Goal: Information Seeking & Learning: Learn about a topic

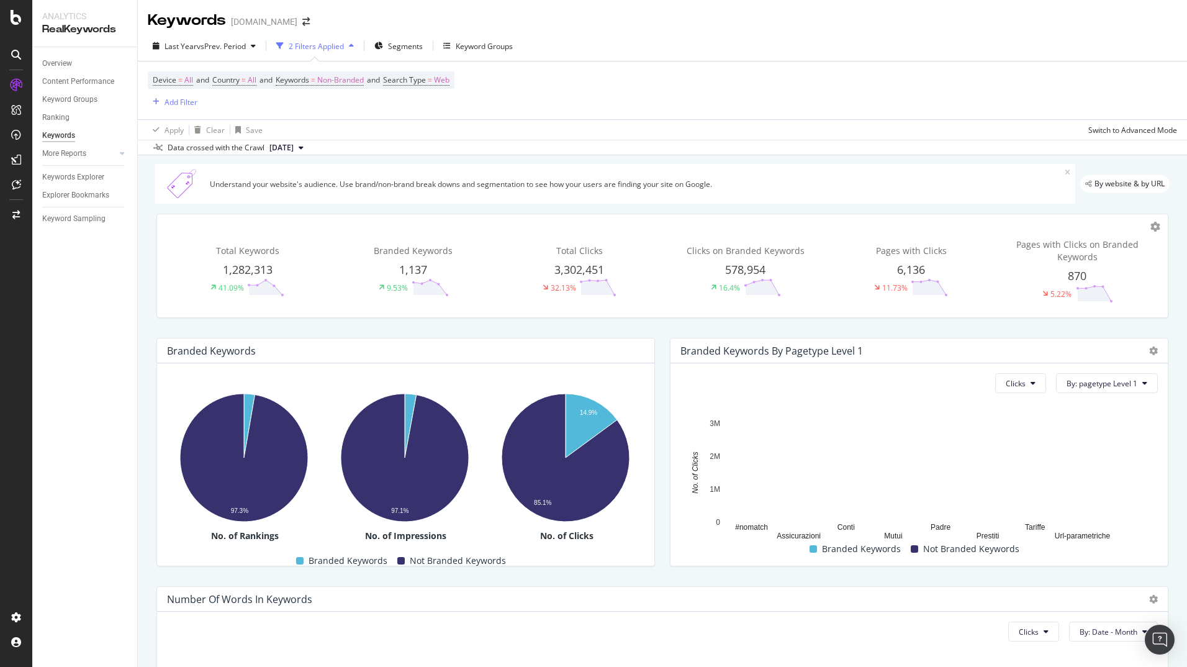
scroll to position [201, 0]
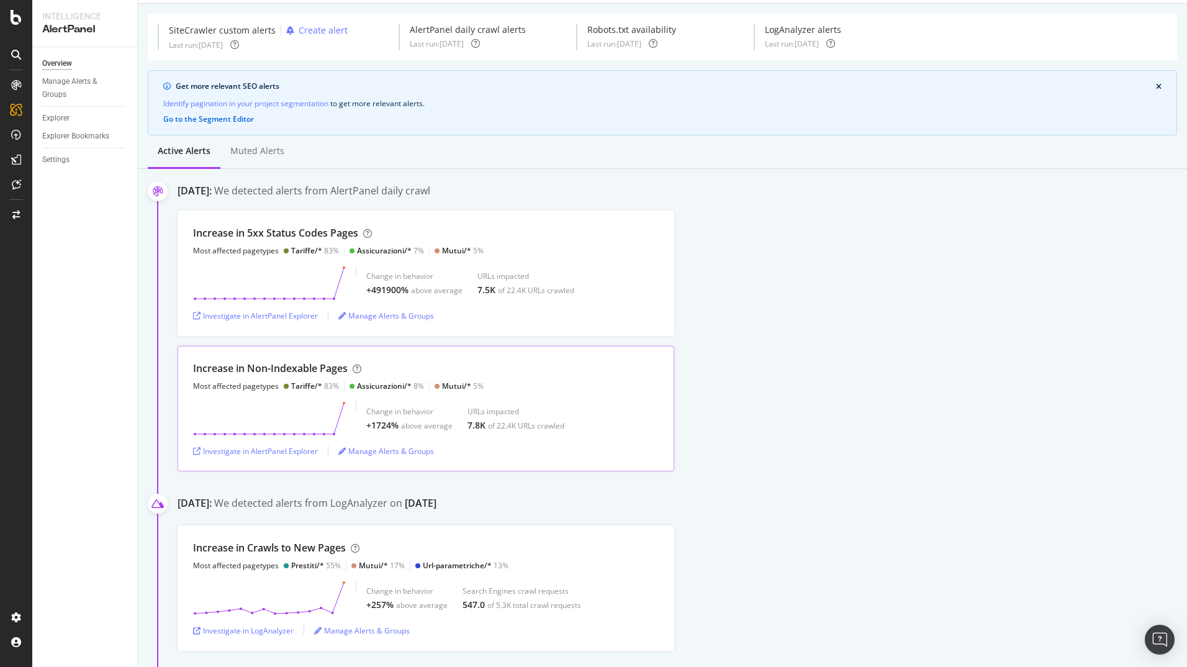
scroll to position [62, 0]
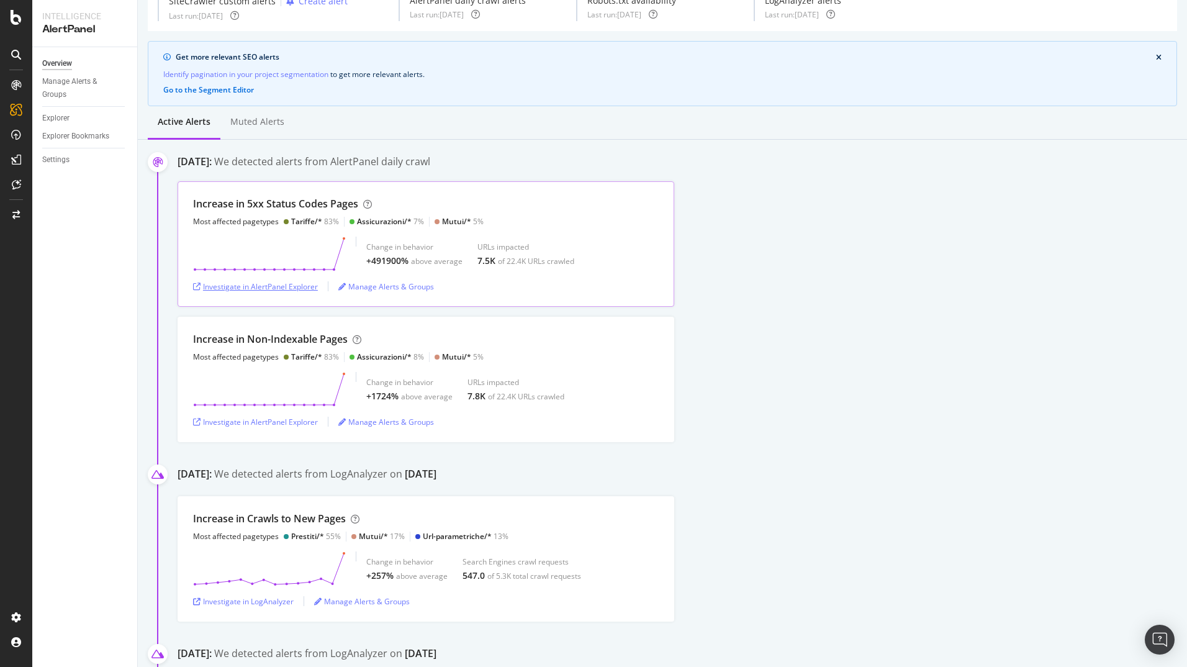
click at [306, 288] on div "Investigate in AlertPanel Explorer" at bounding box center [255, 286] width 125 height 11
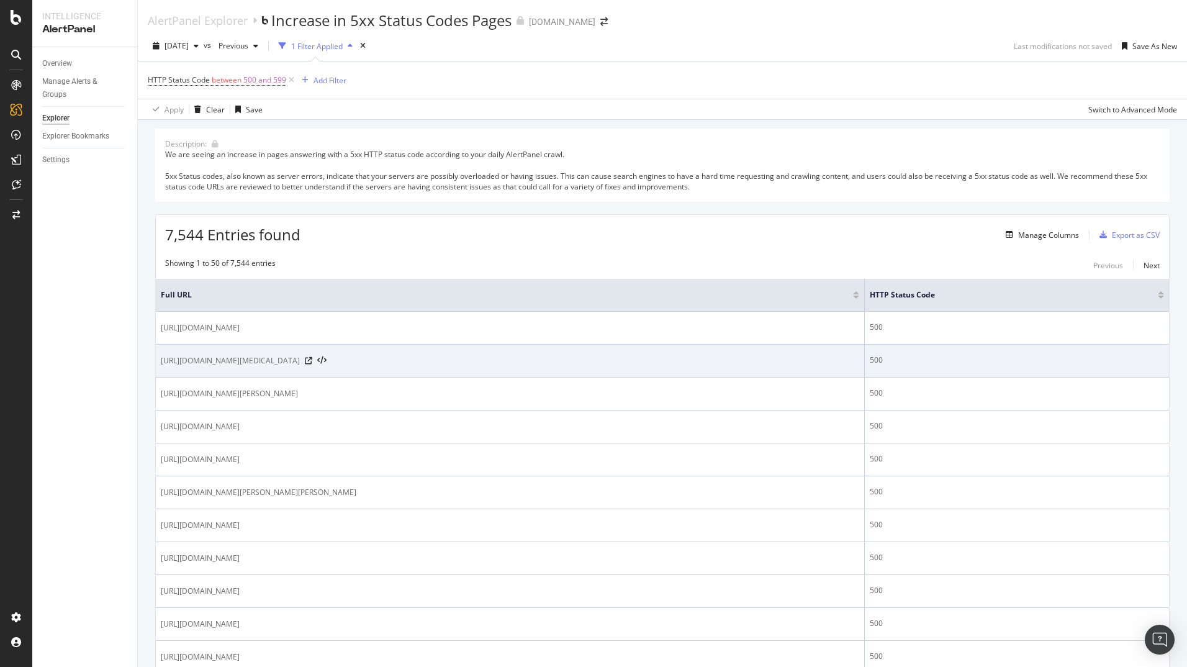
click at [300, 362] on span "https://tariffe.segugio.it/news-tariffe/incentivi-fotovoltaico-cosa-cambia-per-…" at bounding box center [230, 361] width 139 height 12
copy div "https://tariffe.segugio.it/news-tariffe/incentivi-fotovoltaico-cosa-cambia-per-…"
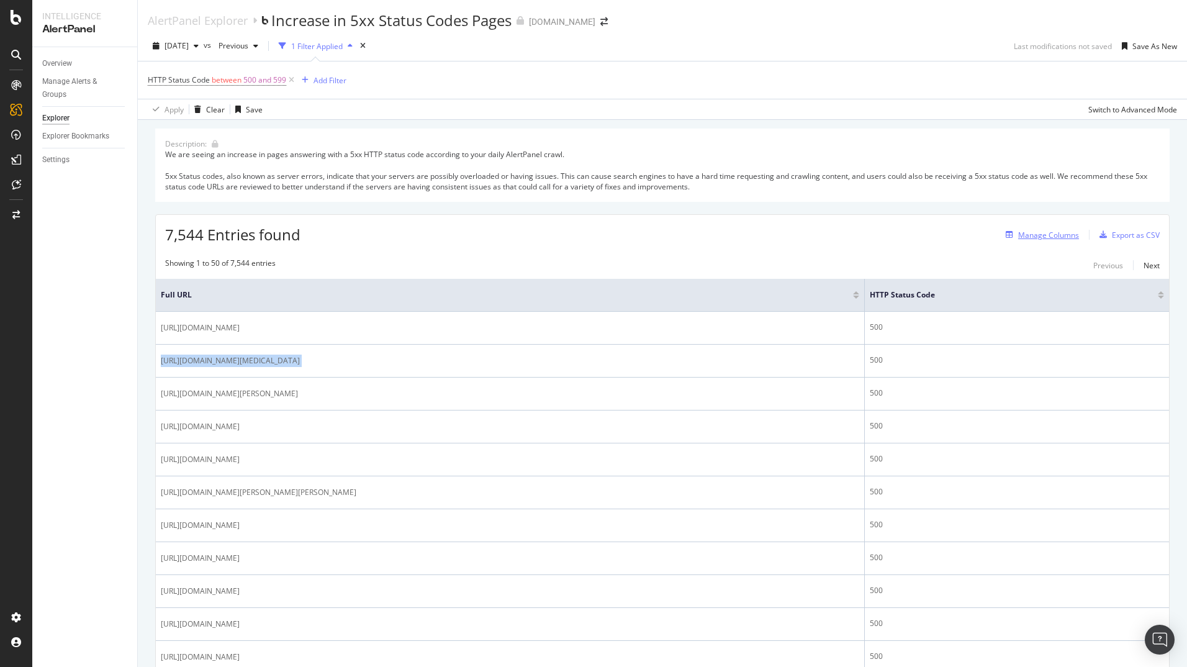
click at [1035, 238] on div "Manage Columns" at bounding box center [1049, 235] width 61 height 11
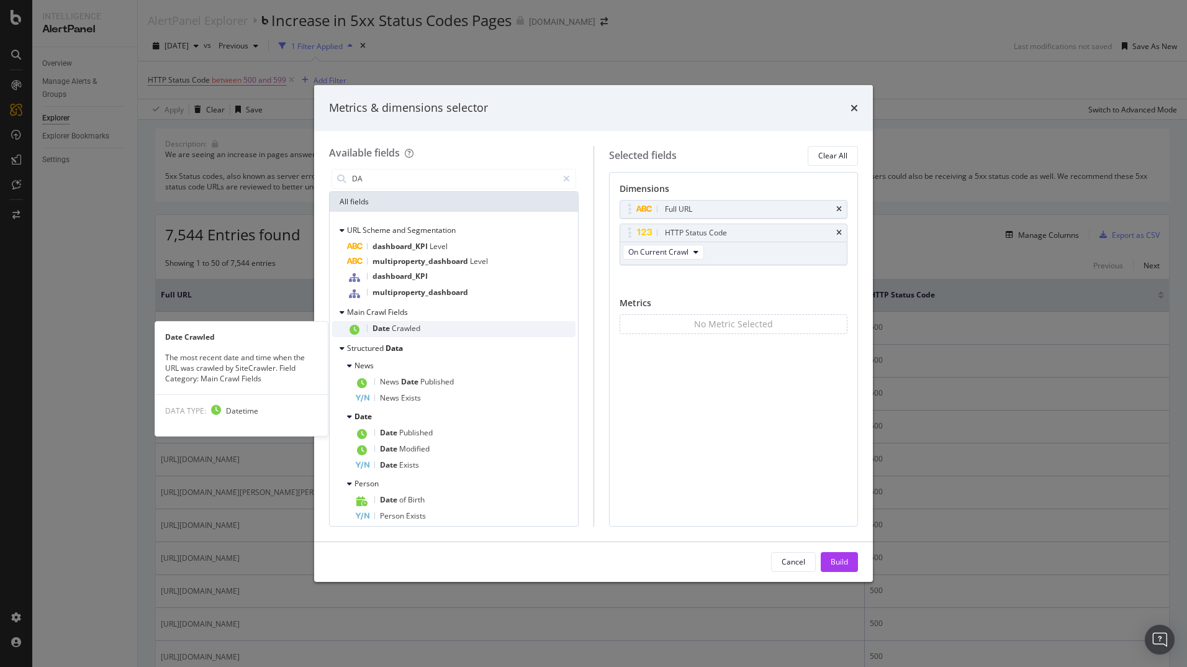
type input "DA"
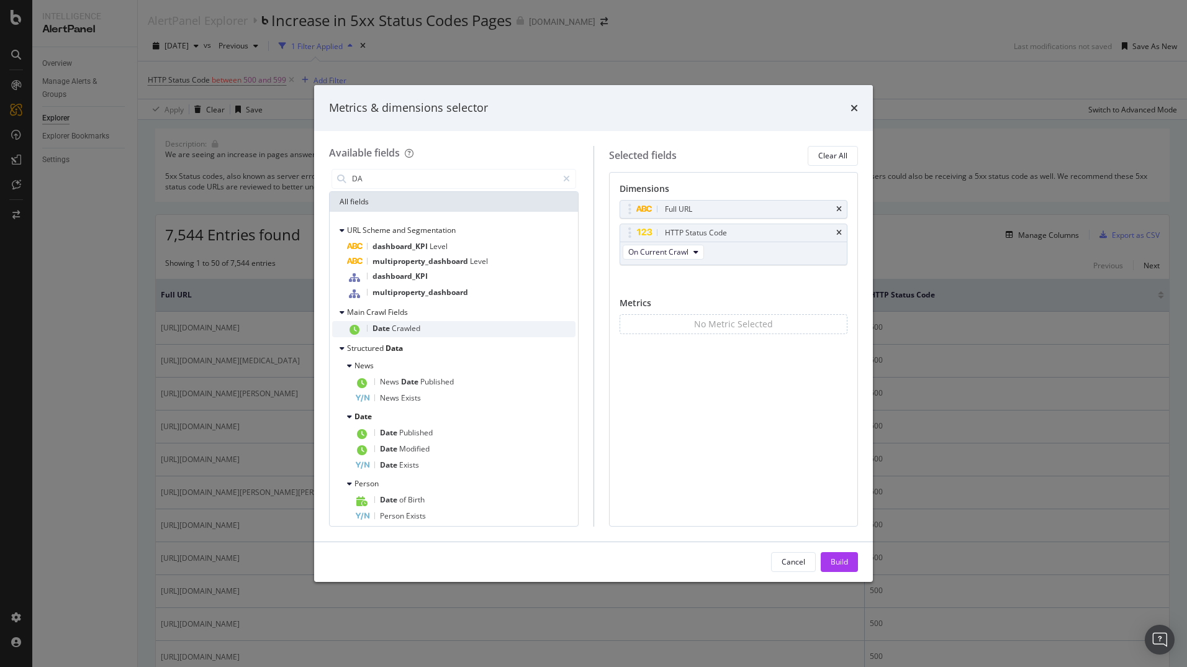
click at [442, 325] on div "Date Crawled" at bounding box center [461, 329] width 229 height 16
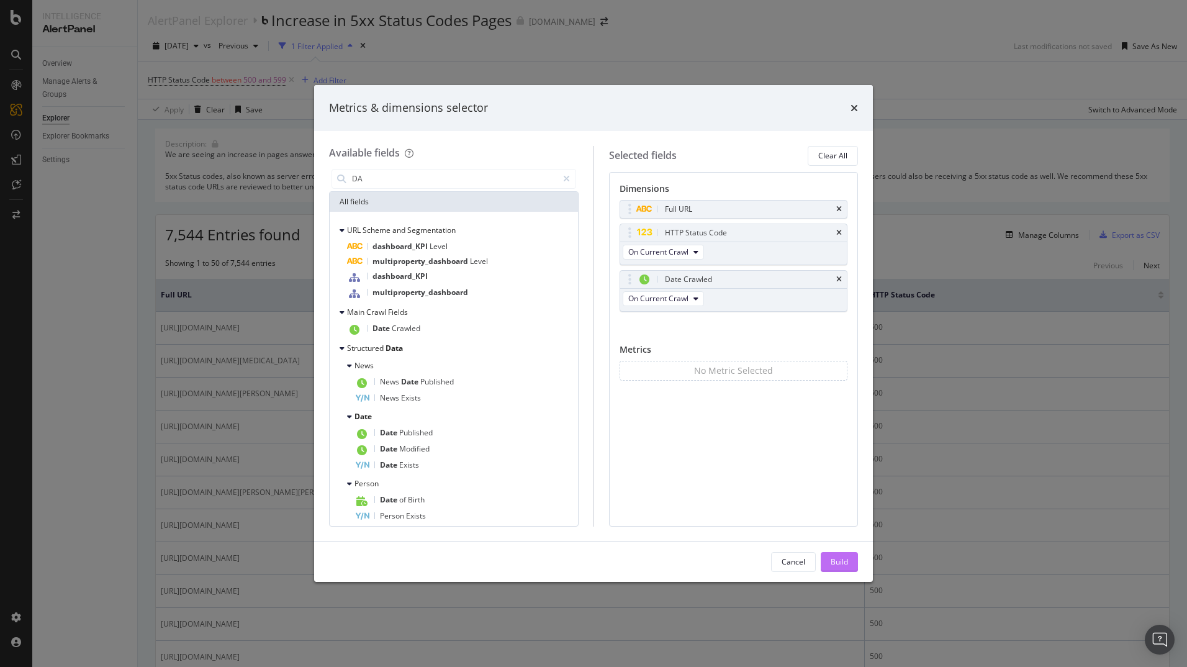
click at [836, 564] on div "Build" at bounding box center [839, 561] width 17 height 11
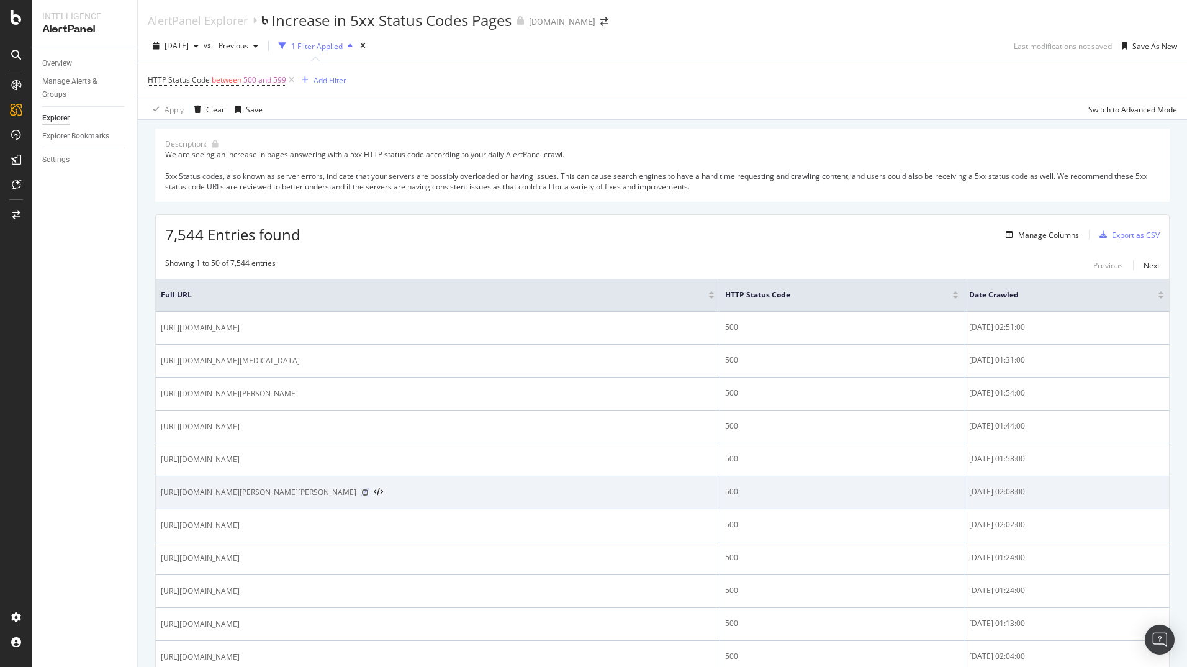
click at [369, 492] on icon at bounding box center [364, 492] width 7 height 7
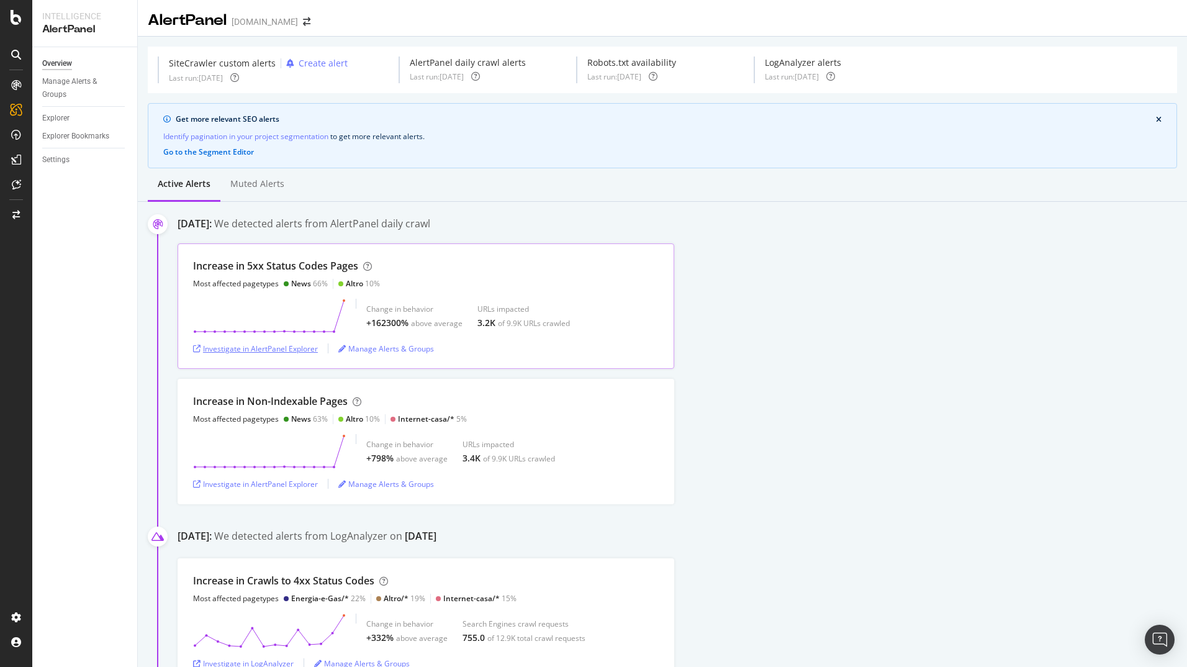
click at [268, 351] on div "Investigate in AlertPanel Explorer" at bounding box center [255, 348] width 125 height 11
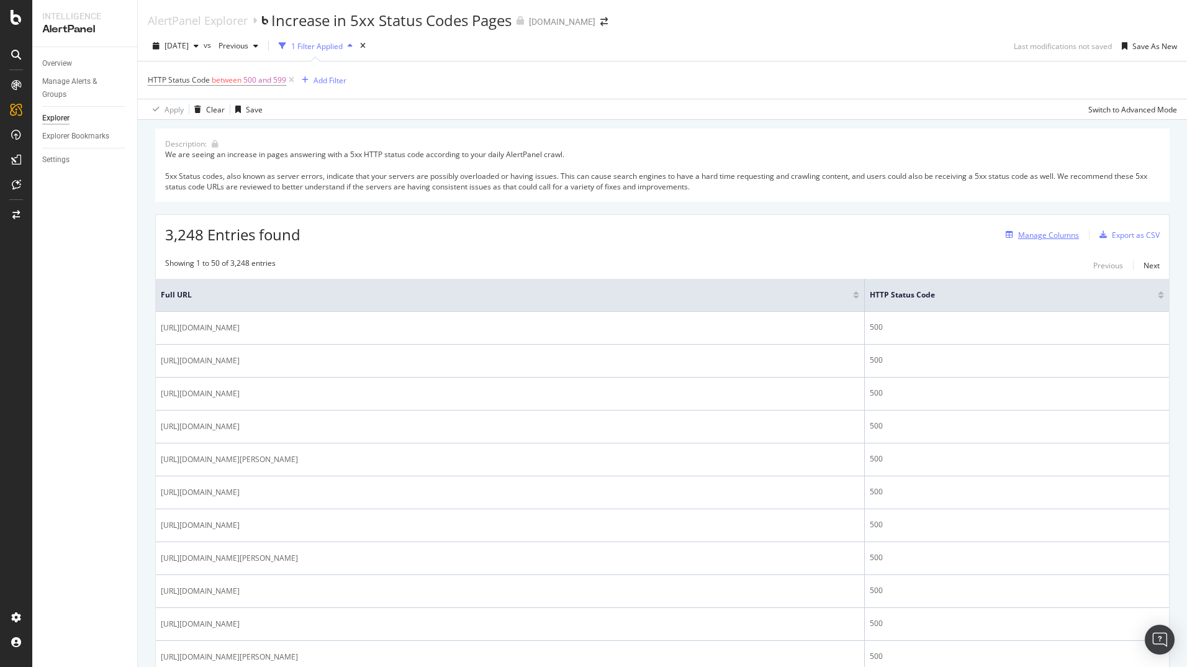
click at [1040, 240] on div "Manage Columns" at bounding box center [1040, 235] width 78 height 14
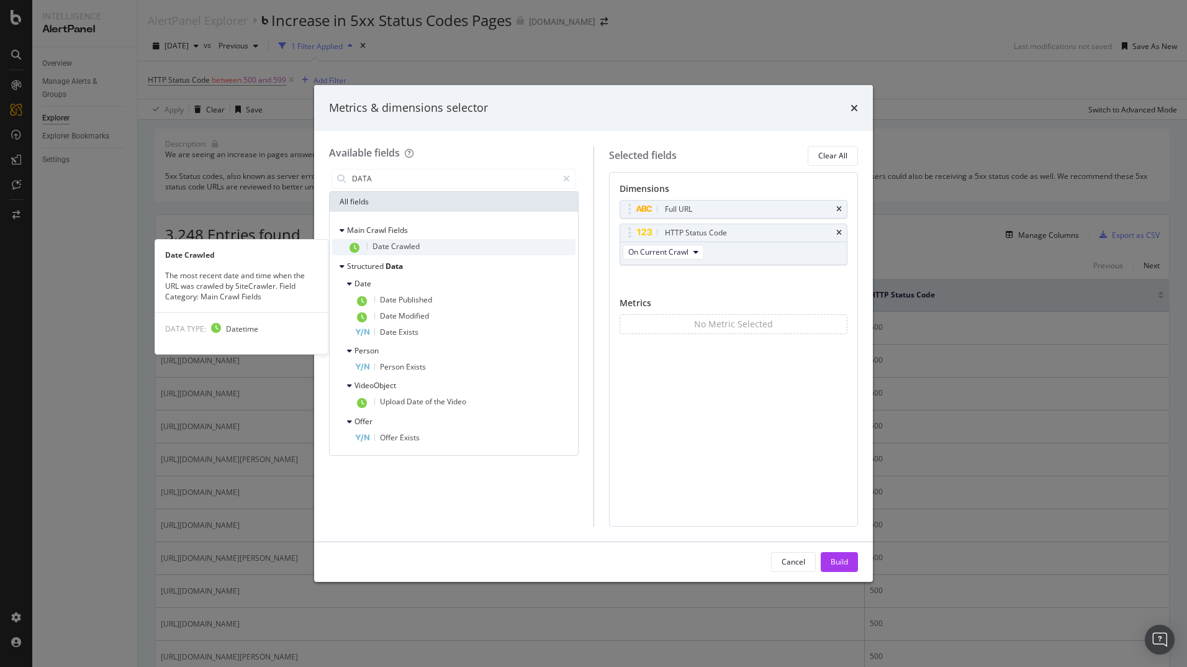
type input "DATA"
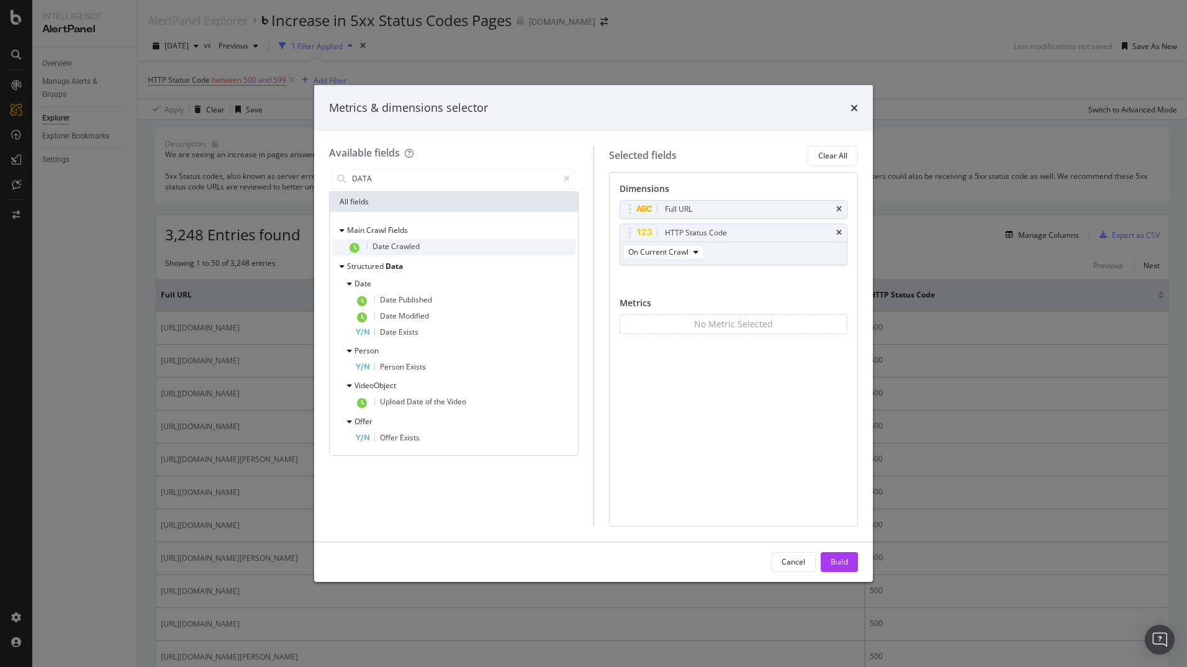
click at [476, 246] on div "Date Crawled" at bounding box center [461, 247] width 229 height 16
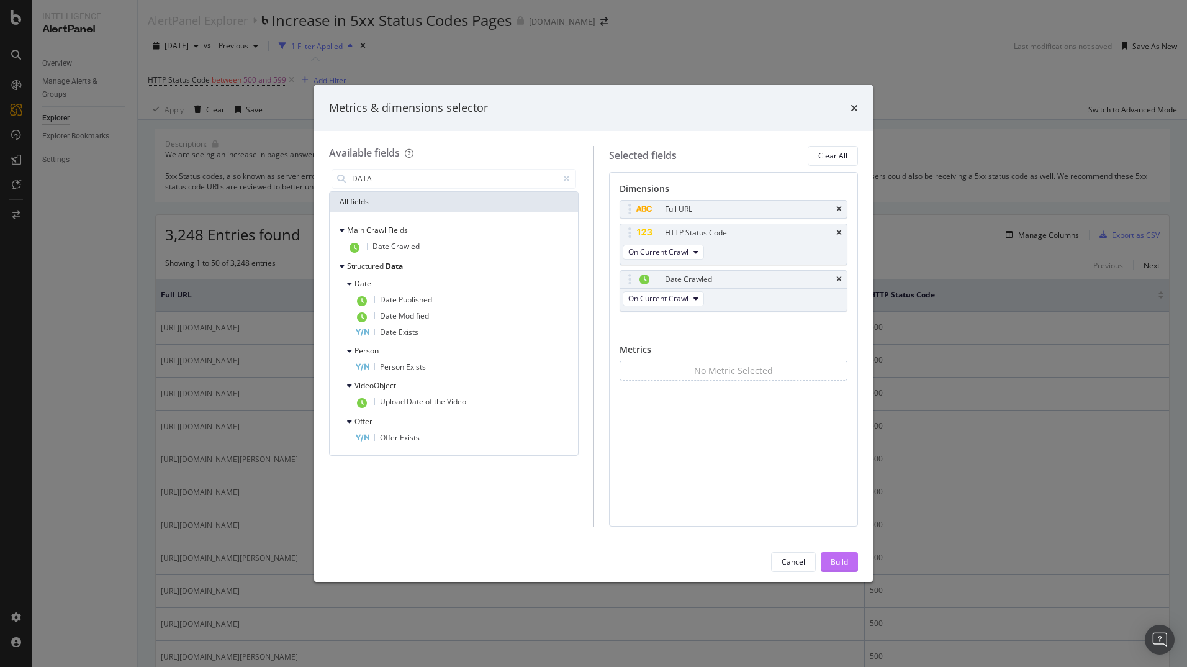
click at [840, 563] on div "Build" at bounding box center [839, 561] width 17 height 11
